Goal: Information Seeking & Learning: Learn about a topic

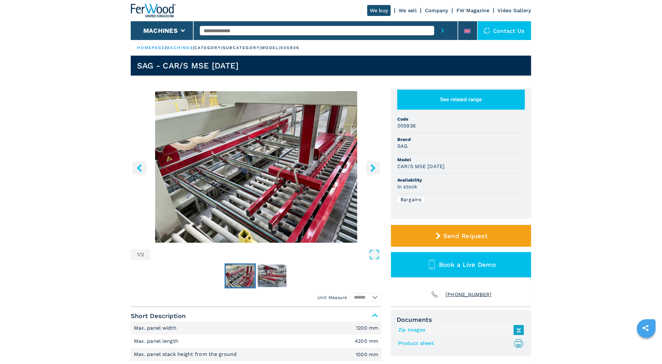
click at [445, 101] on button "See related range" at bounding box center [461, 100] width 128 height 20
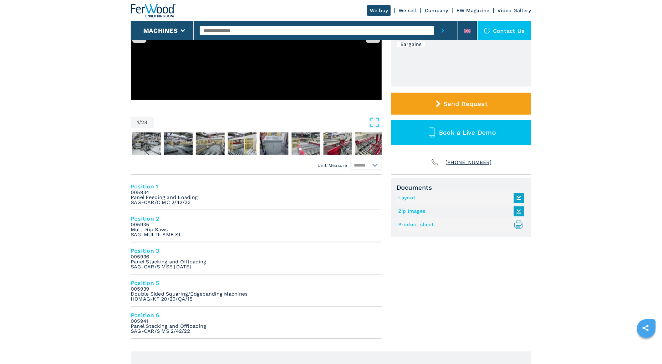
scroll to position [139, 0]
